Goal: Transaction & Acquisition: Purchase product/service

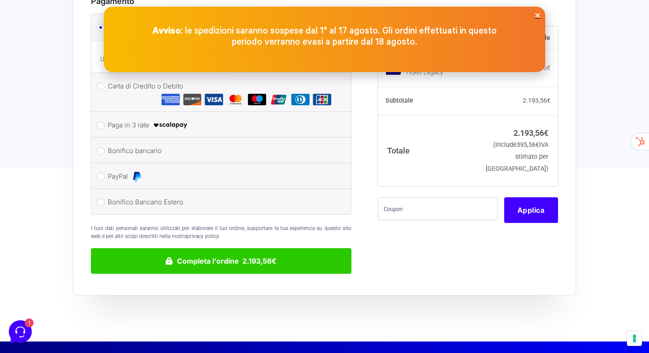
scroll to position [710, 0]
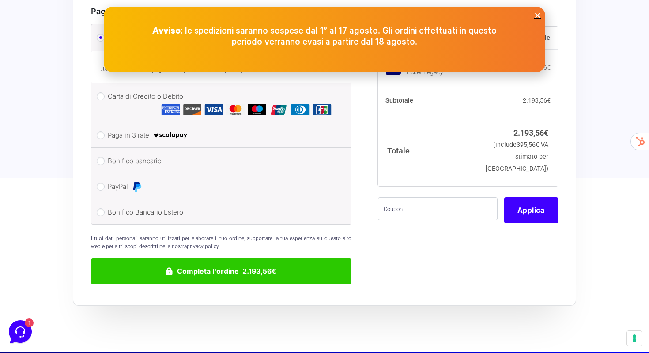
click at [537, 16] on icon "Close" at bounding box center [538, 15] width 7 height 7
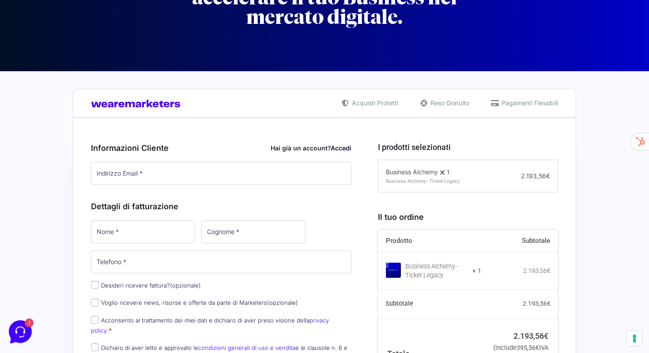
scroll to position [101, 0]
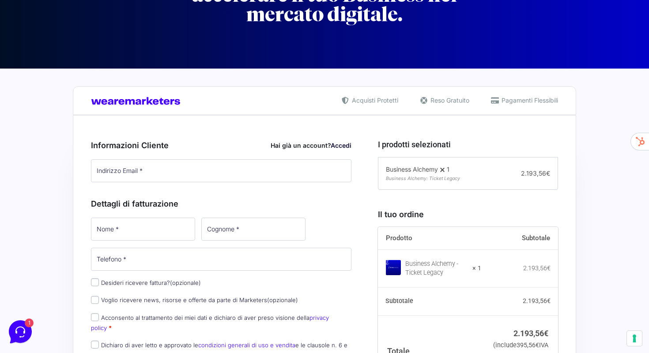
click at [451, 163] on div "Business Alchemy 1 Business Alchemy: Ticket Legacy ," at bounding box center [424, 172] width 76 height 19
click at [447, 171] on span at bounding box center [442, 169] width 9 height 9
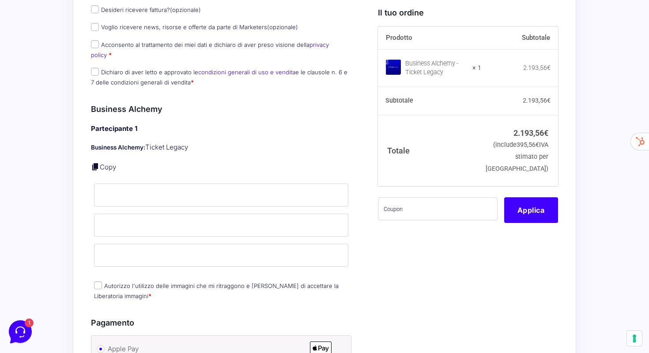
scroll to position [371, 0]
